Goal: Check status: Check status

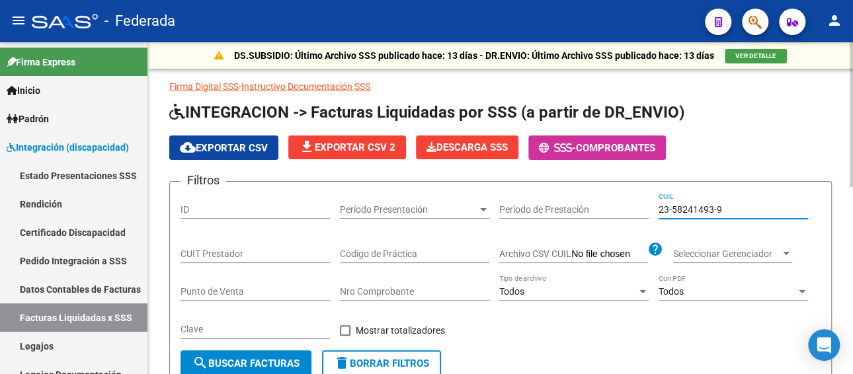
drag, startPoint x: 736, startPoint y: 204, endPoint x: 628, endPoint y: 182, distance: 109.9
click at [609, 204] on div "Filtros ID Período Presentación Período Presentación Período de Prestación 23-5…" at bounding box center [500, 271] width 640 height 158
paste input "0-52117679-3"
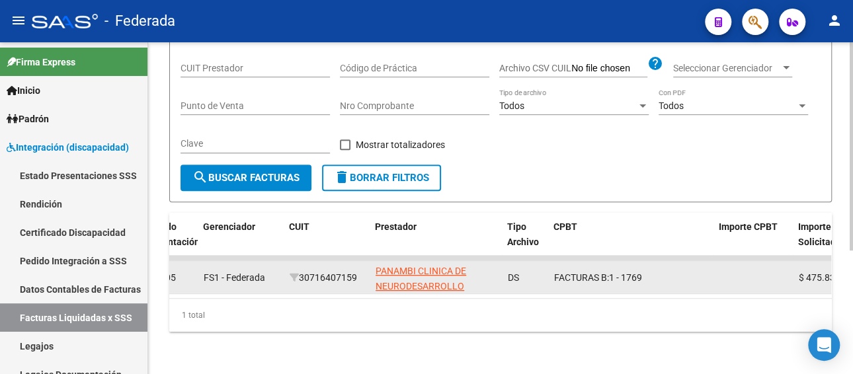
scroll to position [196, 0]
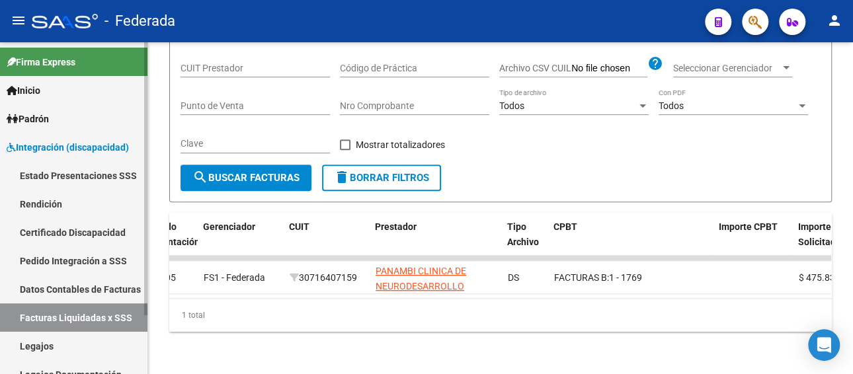
type input "20-52117679-3"
click at [77, 259] on link "Pedido Integración a SSS" at bounding box center [73, 261] width 147 height 28
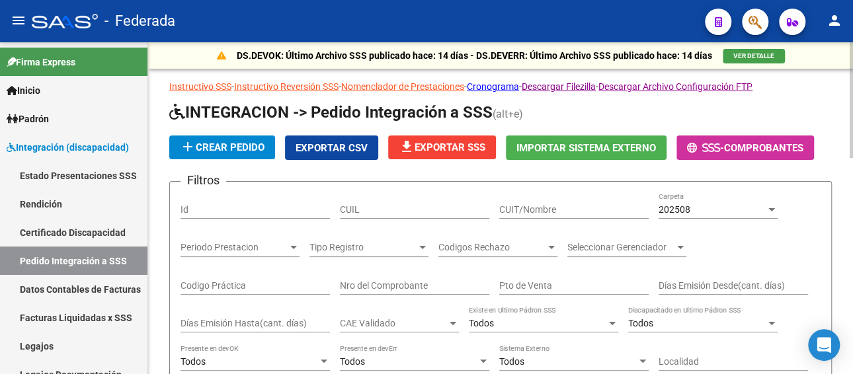
click at [379, 208] on input "CUIL" at bounding box center [414, 209] width 149 height 11
paste input "20521176793"
type input "20521176793"
click at [723, 210] on div "202508" at bounding box center [711, 209] width 107 height 11
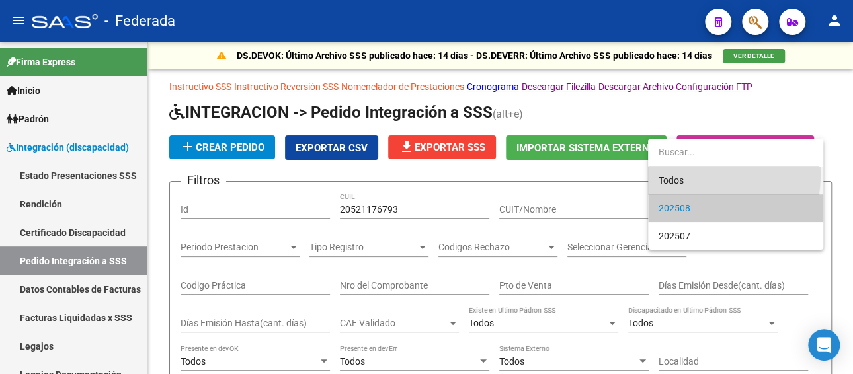
click at [685, 174] on span "Todos" at bounding box center [735, 181] width 154 height 28
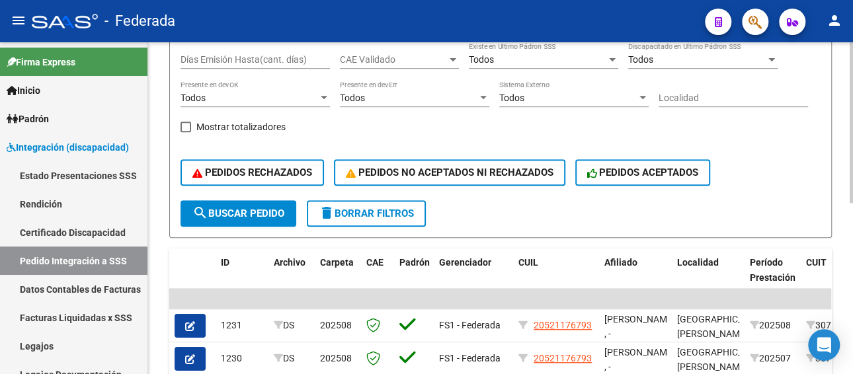
scroll to position [264, 0]
click at [249, 215] on span "search Buscar Pedido" at bounding box center [238, 213] width 92 height 12
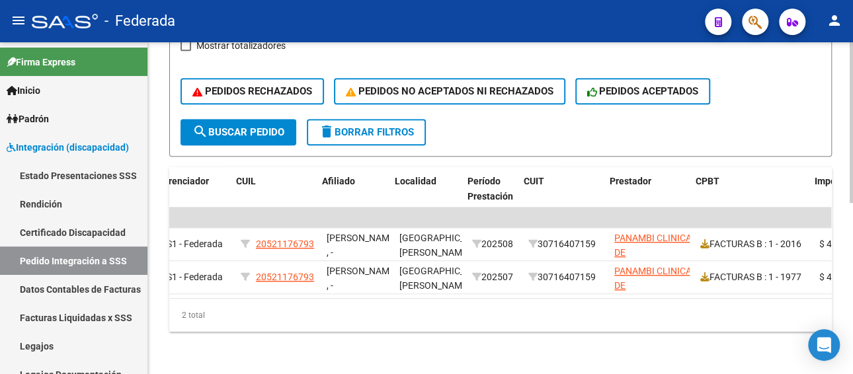
scroll to position [0, 253]
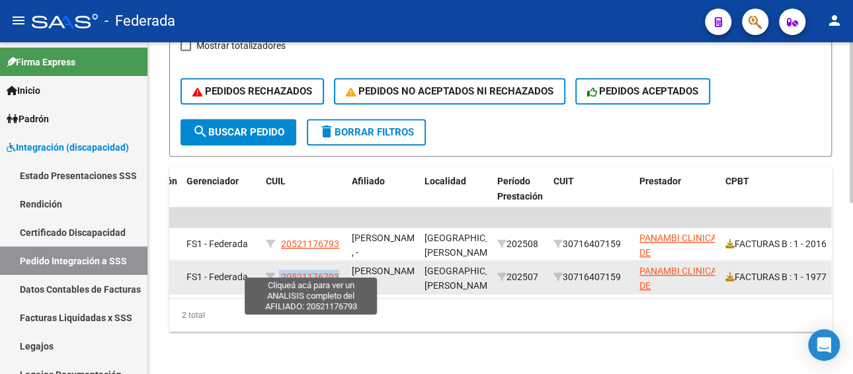
drag, startPoint x: 279, startPoint y: 264, endPoint x: 338, endPoint y: 262, distance: 59.5
click at [338, 270] on div "20521176793" at bounding box center [303, 277] width 75 height 15
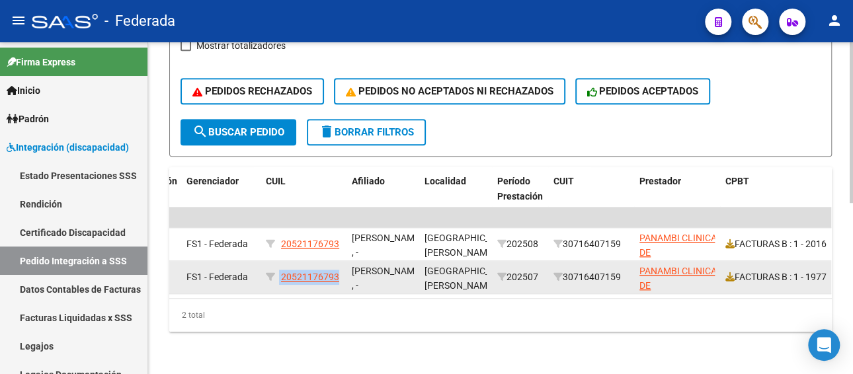
copy div "20521176793"
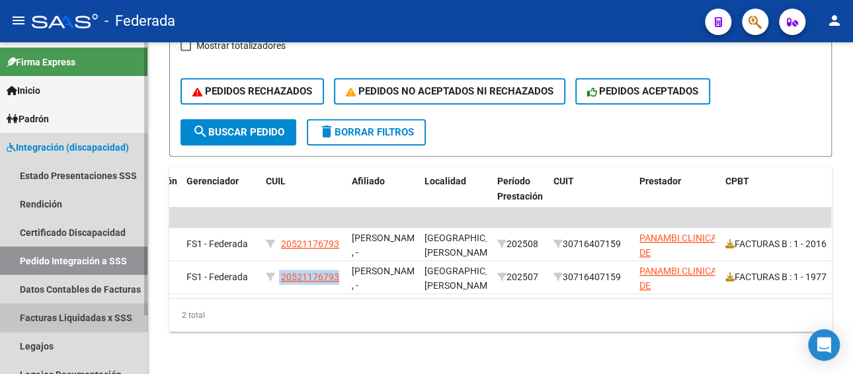
click at [97, 316] on link "Facturas Liquidadas x SSS" at bounding box center [73, 317] width 147 height 28
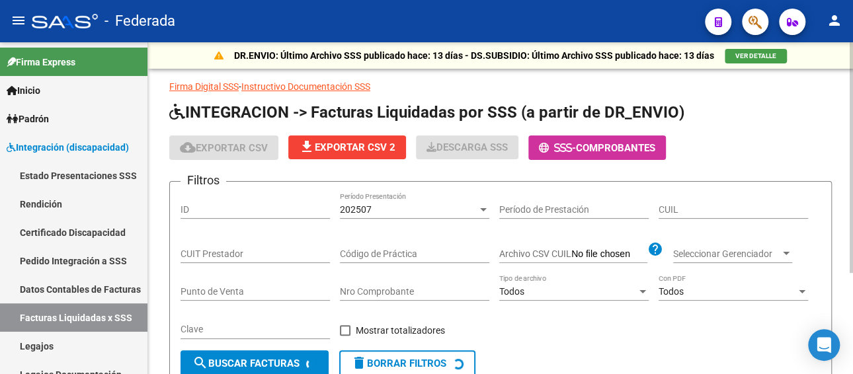
click at [437, 202] on div "202507 Período Presentación" at bounding box center [414, 205] width 149 height 26
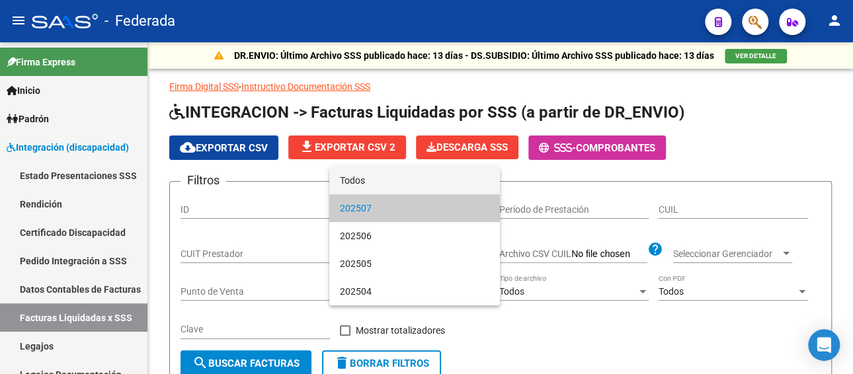
click at [399, 184] on span "Todos" at bounding box center [414, 181] width 149 height 28
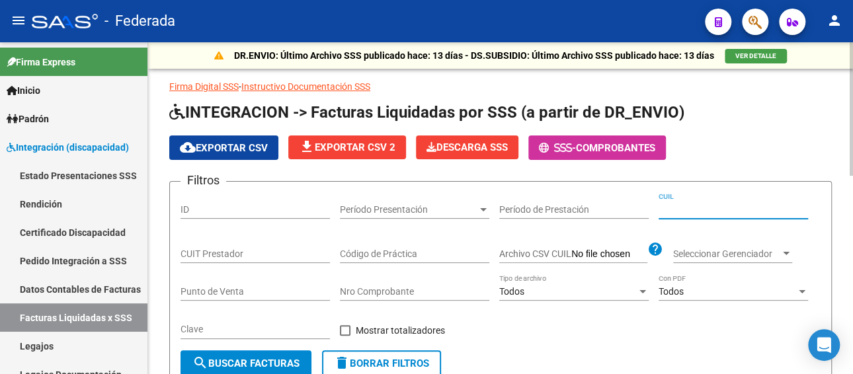
click at [742, 208] on input "CUIL" at bounding box center [732, 209] width 149 height 11
paste input "20-52117679-3"
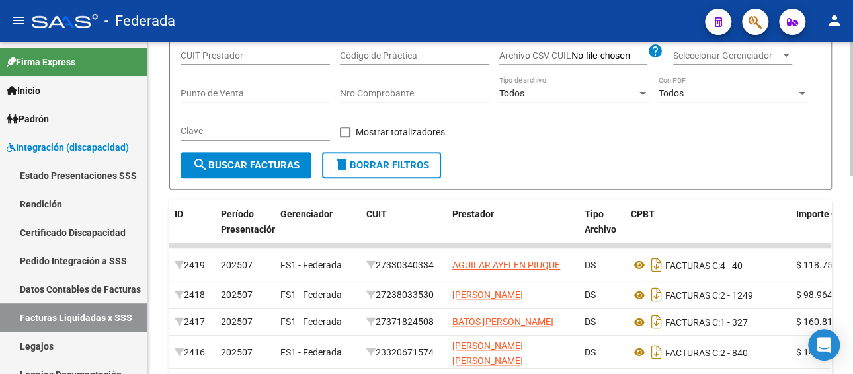
type input "20-52117679-3"
click at [253, 159] on span "search Buscar Facturas" at bounding box center [245, 165] width 107 height 12
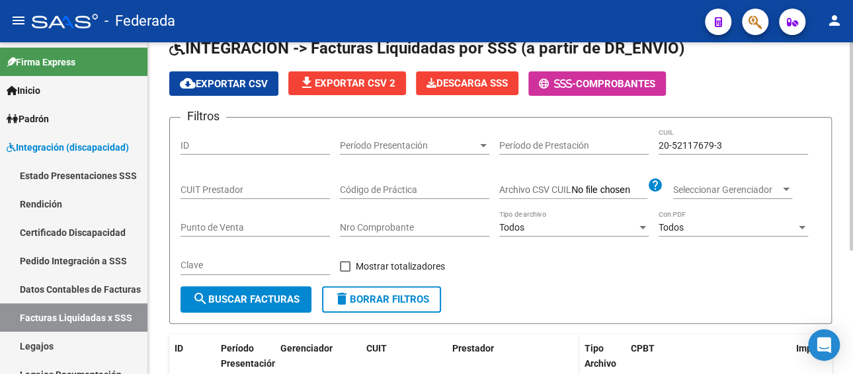
scroll to position [196, 0]
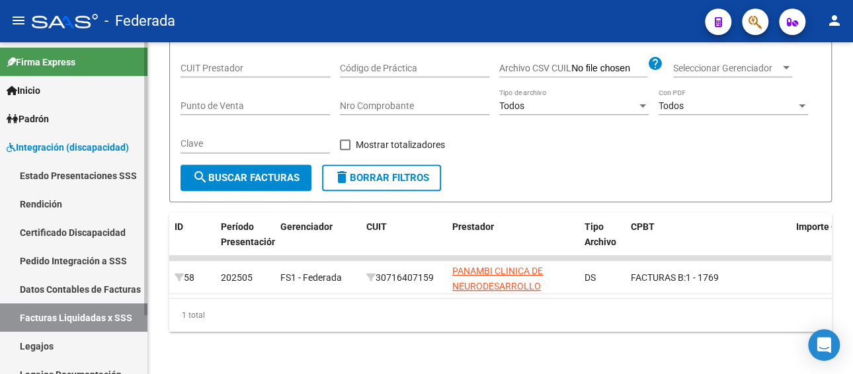
click at [65, 260] on link "Pedido Integración a SSS" at bounding box center [73, 261] width 147 height 28
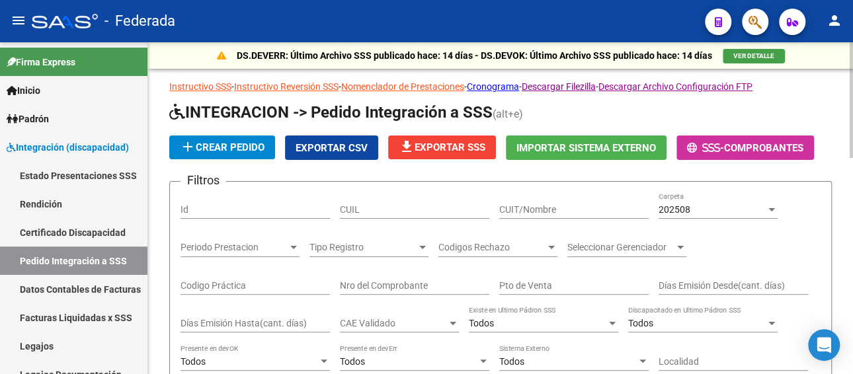
click at [407, 205] on input "CUIL" at bounding box center [414, 209] width 149 height 11
paste input "20521176793"
type input "20521176793"
click at [715, 210] on div "202508" at bounding box center [711, 209] width 107 height 11
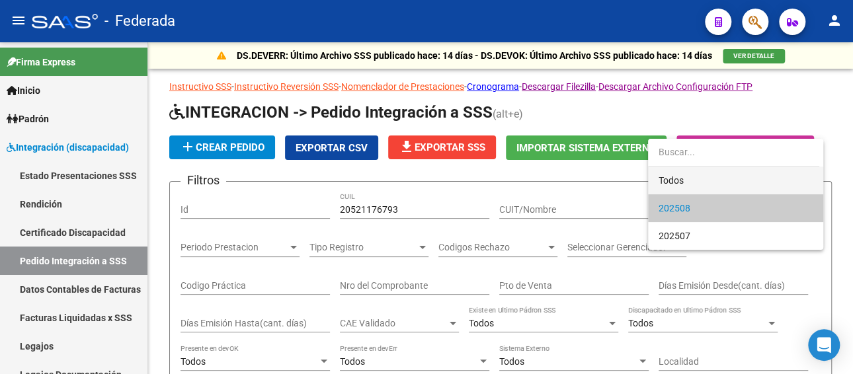
click at [670, 176] on span "Todos" at bounding box center [735, 181] width 154 height 28
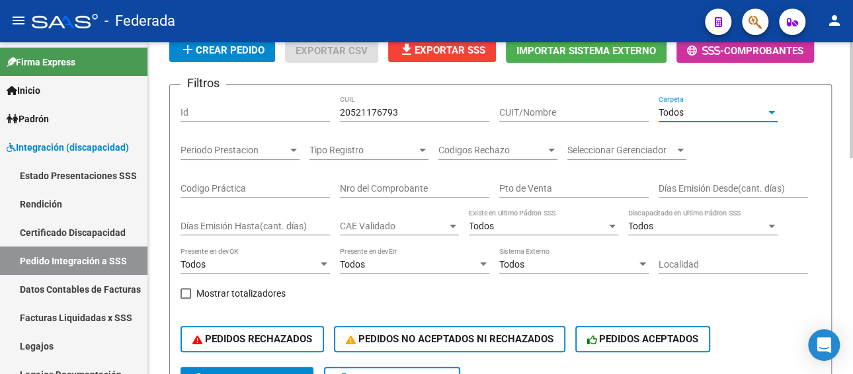
scroll to position [198, 0]
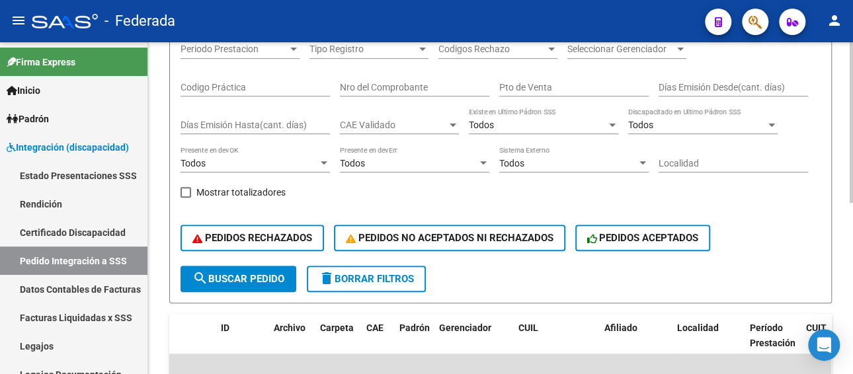
click at [226, 270] on button "search Buscar Pedido" at bounding box center [238, 279] width 116 height 26
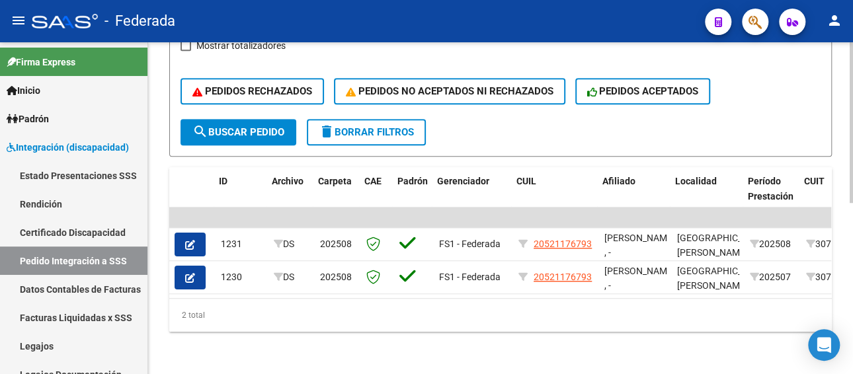
scroll to position [0, 229]
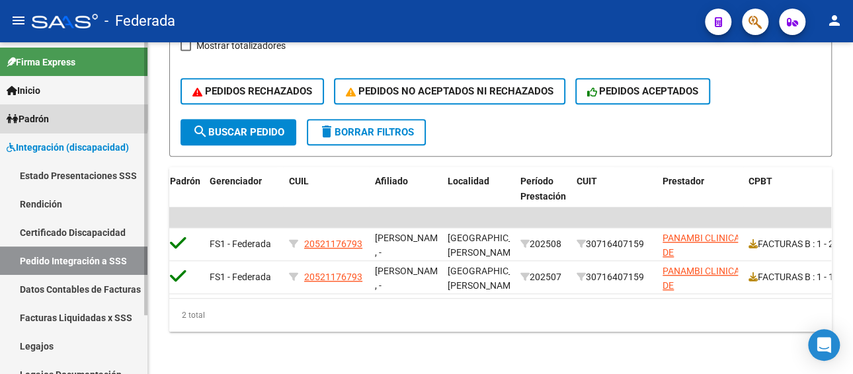
click at [49, 113] on span "Padrón" at bounding box center [28, 119] width 42 height 15
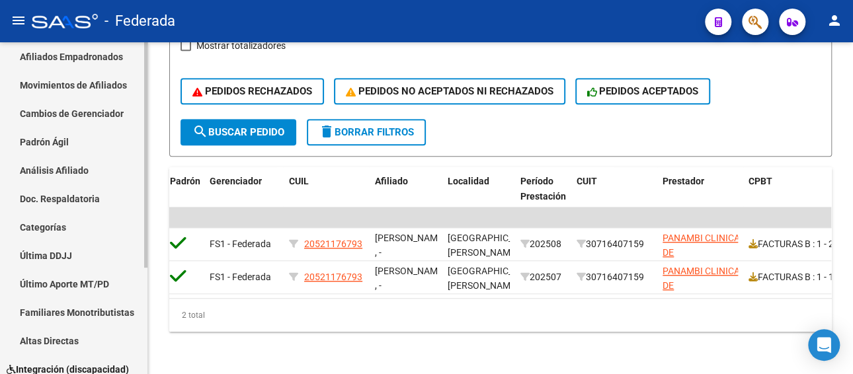
scroll to position [156, 0]
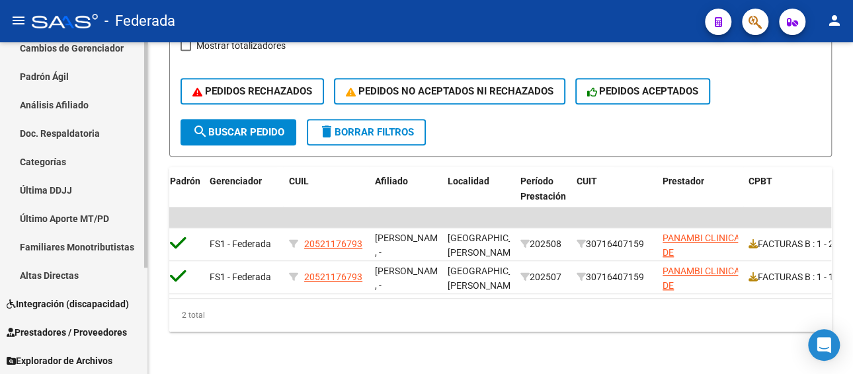
click at [83, 330] on span "Prestadores / Proveedores" at bounding box center [67, 332] width 120 height 15
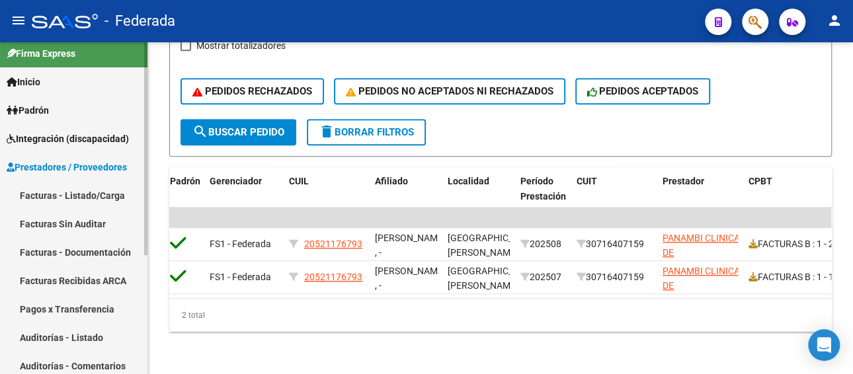
scroll to position [0, 0]
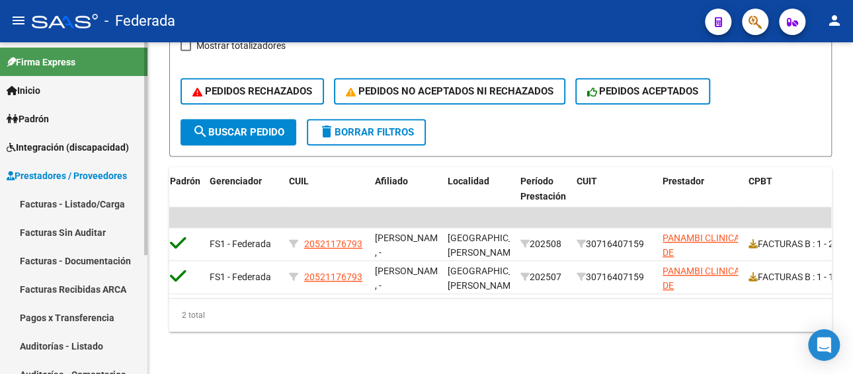
click at [72, 144] on span "Integración (discapacidad)" at bounding box center [68, 147] width 122 height 15
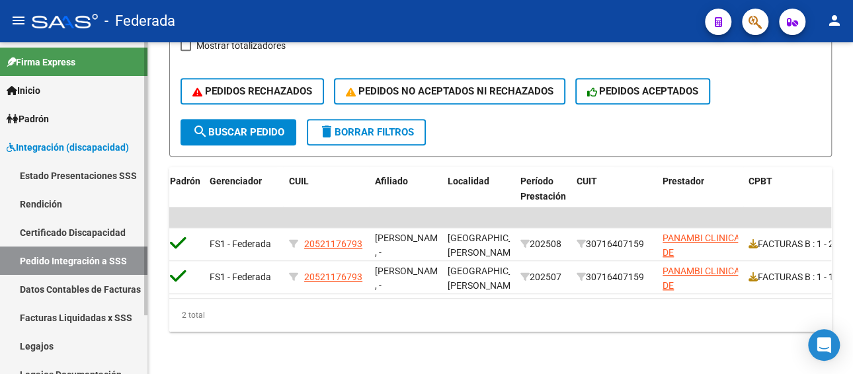
click at [95, 313] on link "Facturas Liquidadas x SSS" at bounding box center [73, 317] width 147 height 28
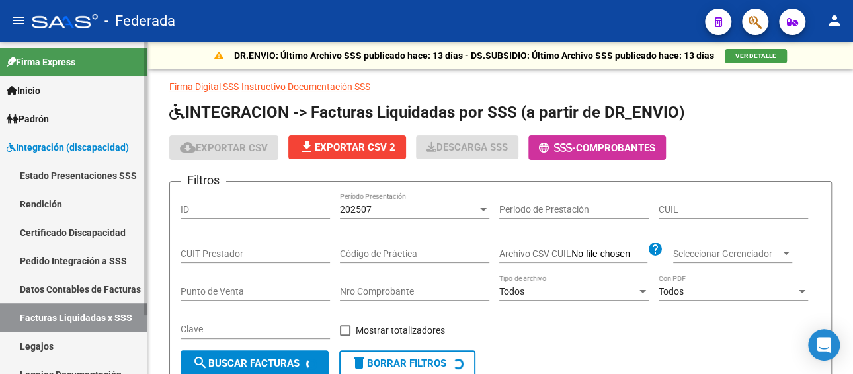
click at [76, 251] on link "Pedido Integración a SSS" at bounding box center [73, 261] width 147 height 28
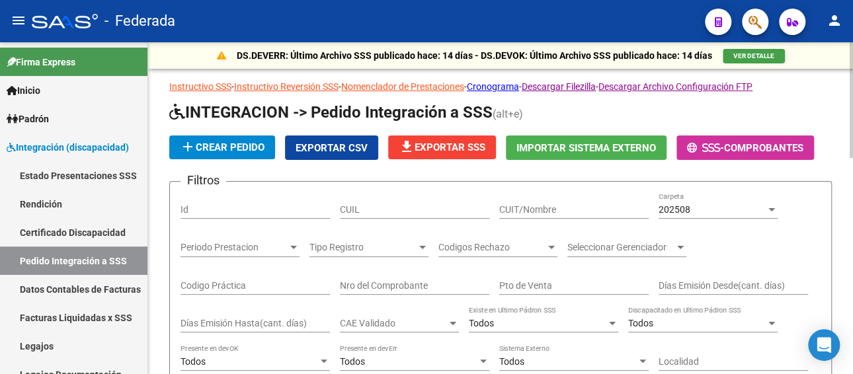
click at [379, 204] on input "CUIL" at bounding box center [414, 209] width 149 height 11
paste input "20521176793"
type input "20521176793"
click at [711, 209] on div "202508" at bounding box center [711, 209] width 107 height 11
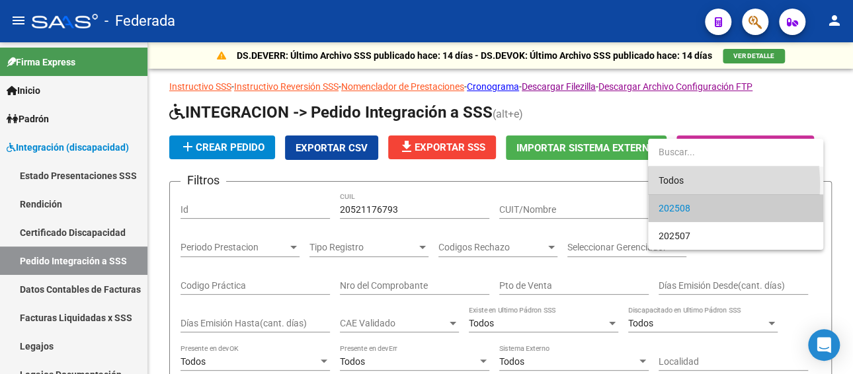
click at [678, 184] on span "Todos" at bounding box center [735, 181] width 154 height 28
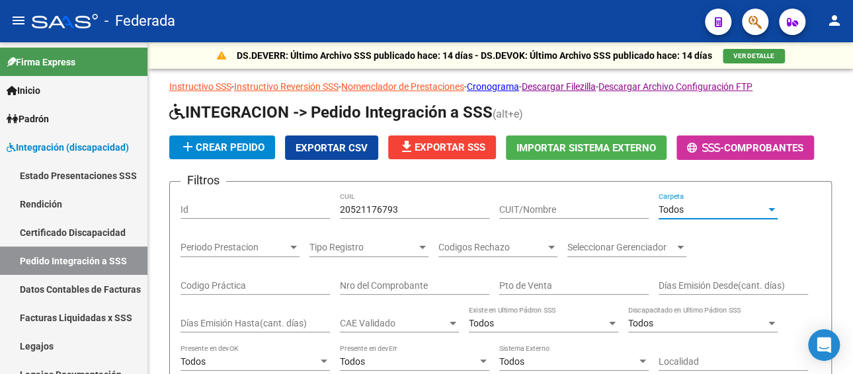
scroll to position [264, 0]
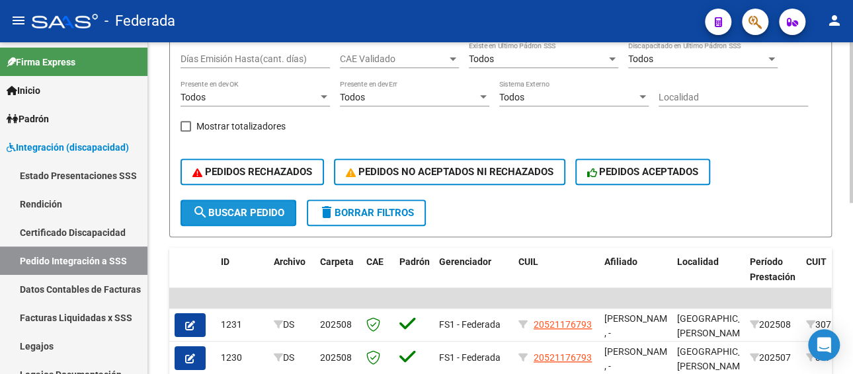
click at [250, 208] on span "search Buscar Pedido" at bounding box center [238, 213] width 92 height 12
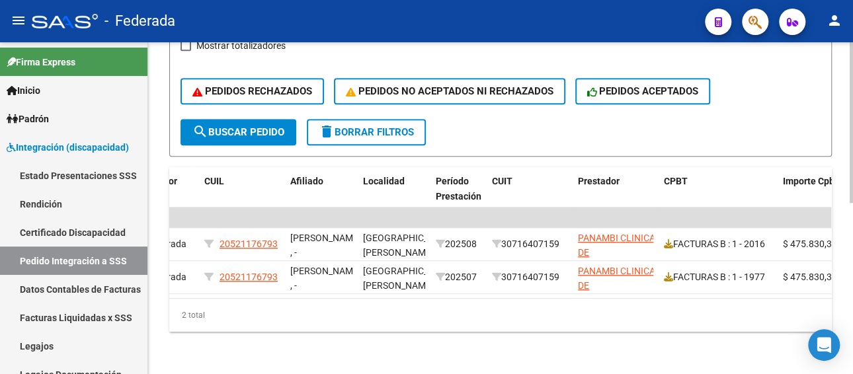
scroll to position [0, 0]
